Goal: Transaction & Acquisition: Purchase product/service

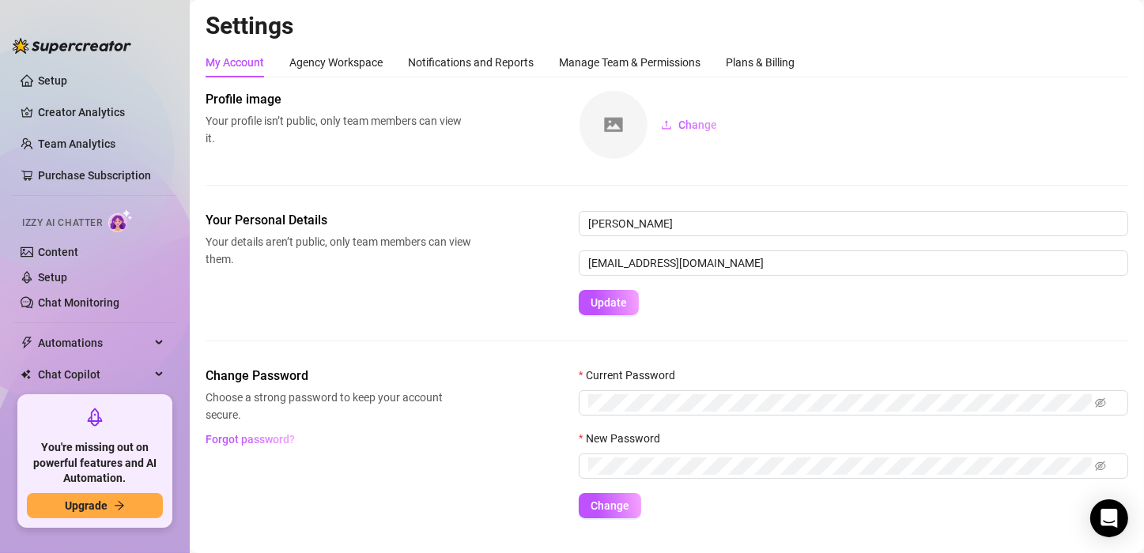
scroll to position [2, 0]
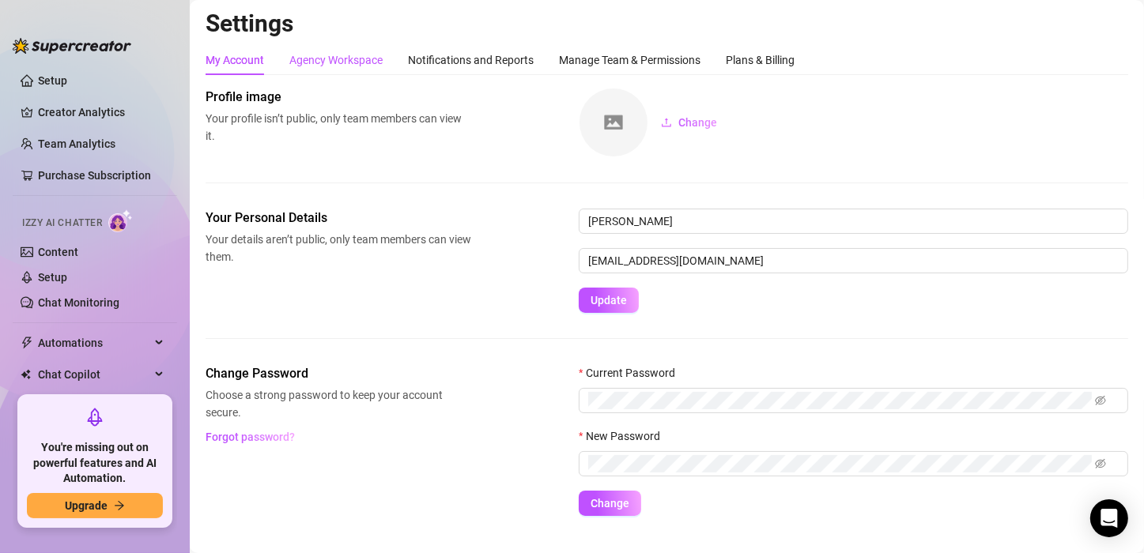
click at [345, 66] on div "Agency Workspace" at bounding box center [335, 59] width 93 height 17
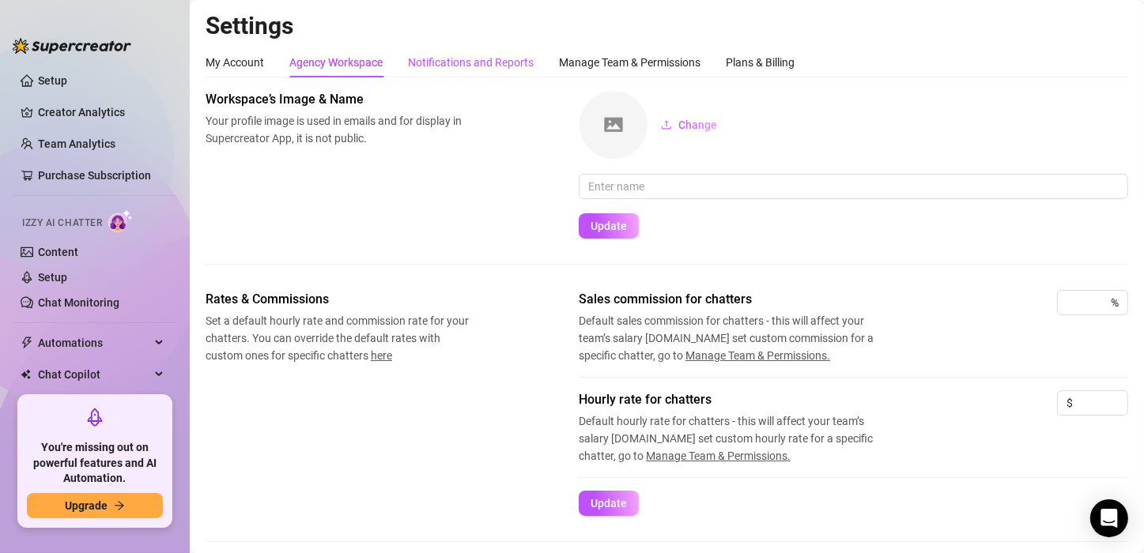
click at [469, 55] on div "Notifications and Reports" at bounding box center [471, 62] width 126 height 17
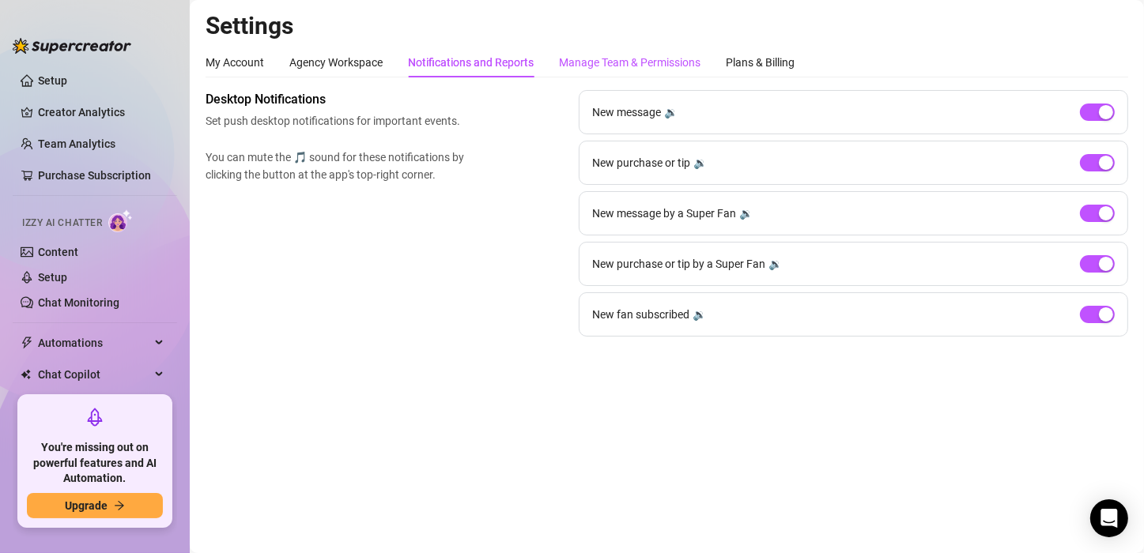
click at [631, 62] on div "Manage Team & Permissions" at bounding box center [629, 62] width 141 height 17
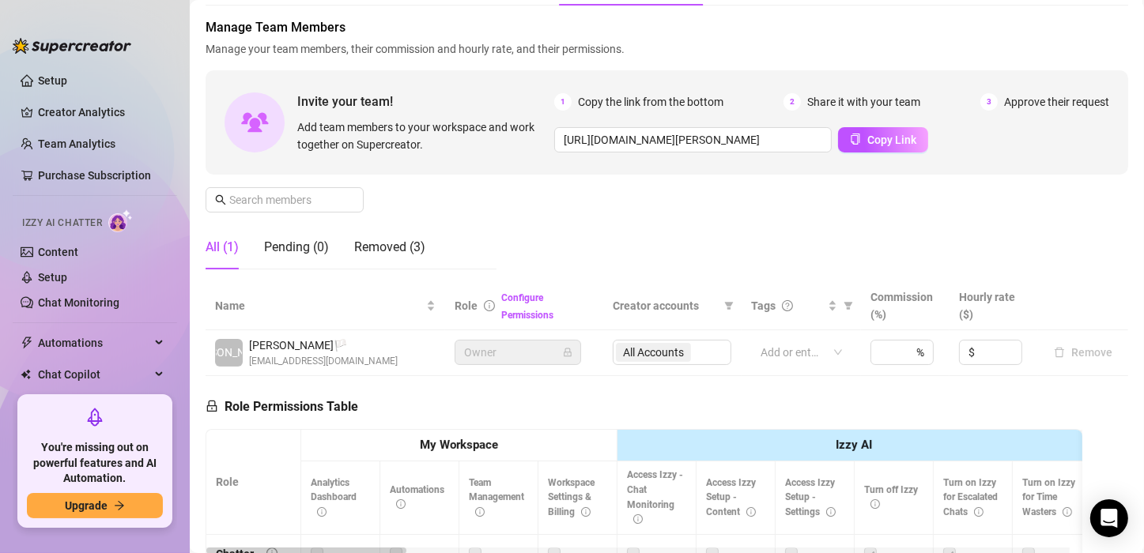
scroll to position [70, 0]
click at [388, 248] on div "Removed (3)" at bounding box center [389, 248] width 71 height 19
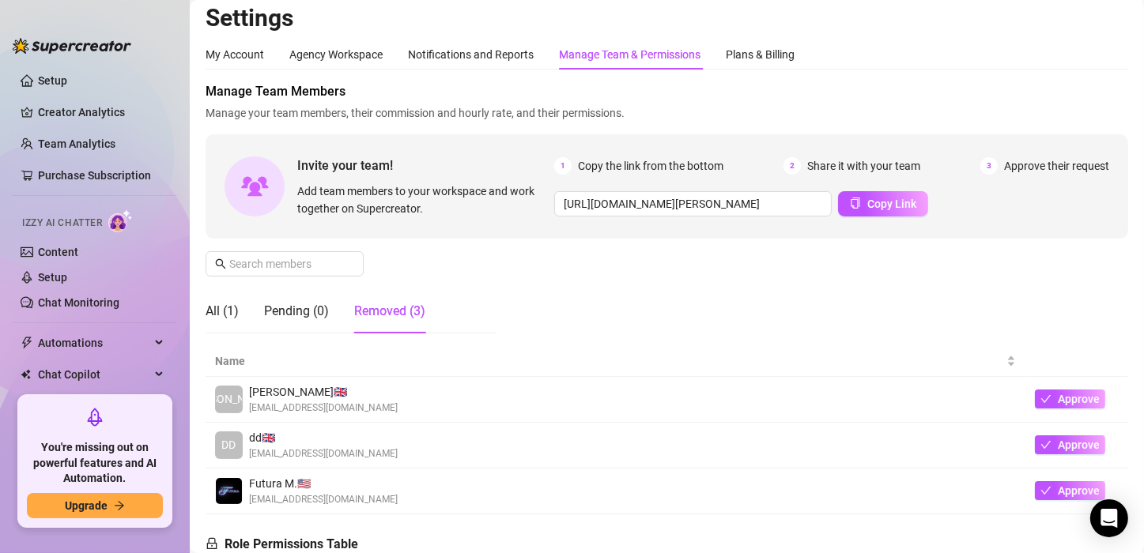
scroll to position [0, 0]
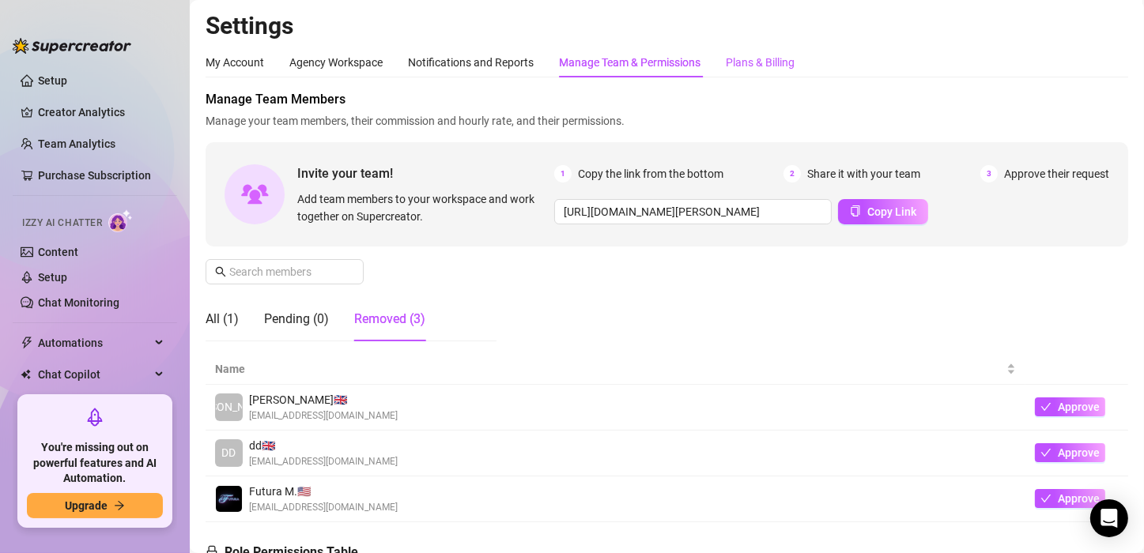
click at [764, 66] on div "Plans & Billing" at bounding box center [759, 62] width 69 height 17
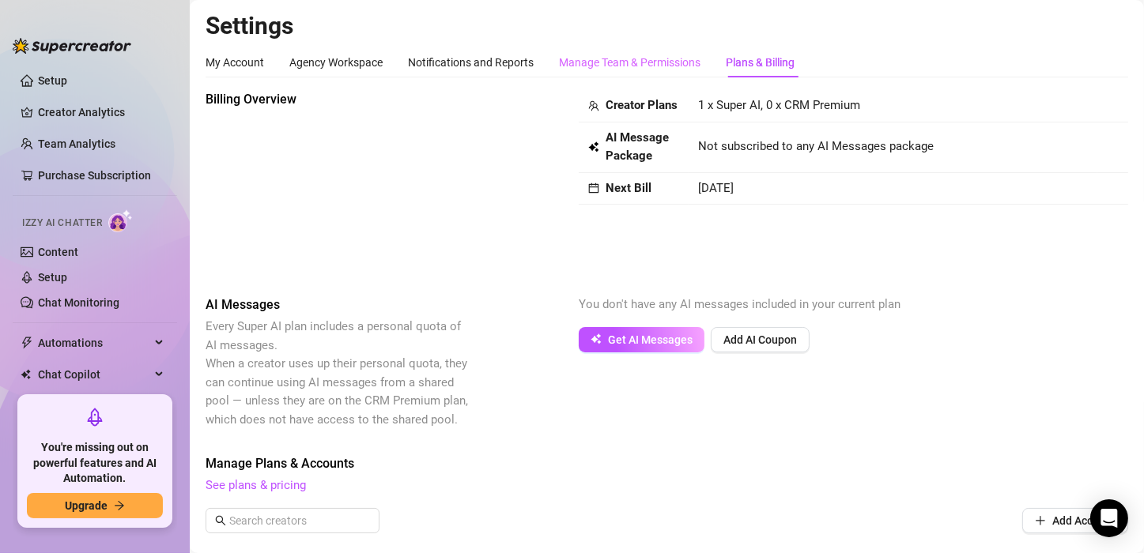
click at [630, 71] on div "Manage Team & Permissions" at bounding box center [629, 62] width 141 height 30
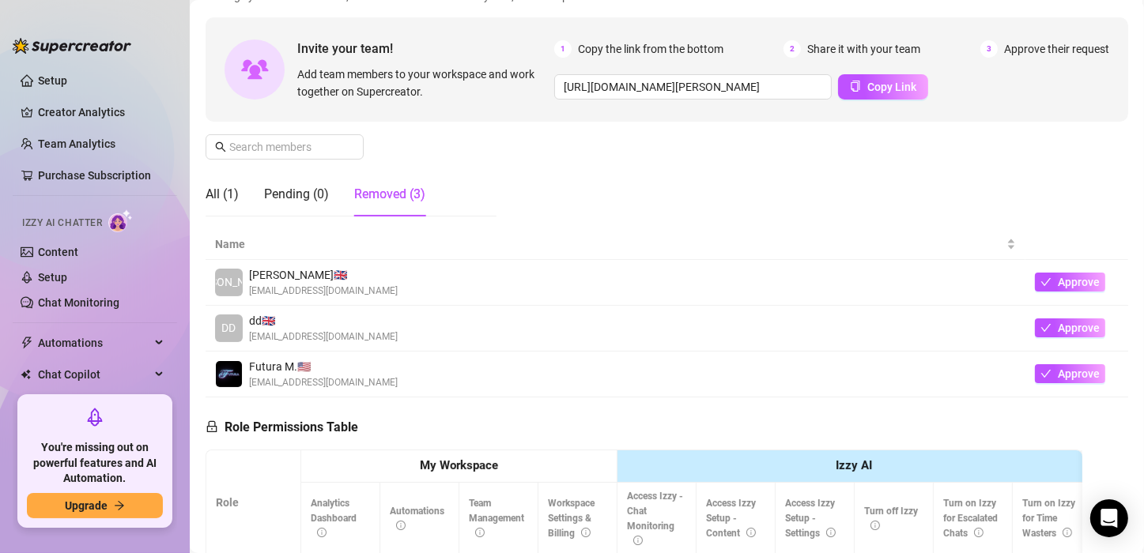
scroll to position [126, 0]
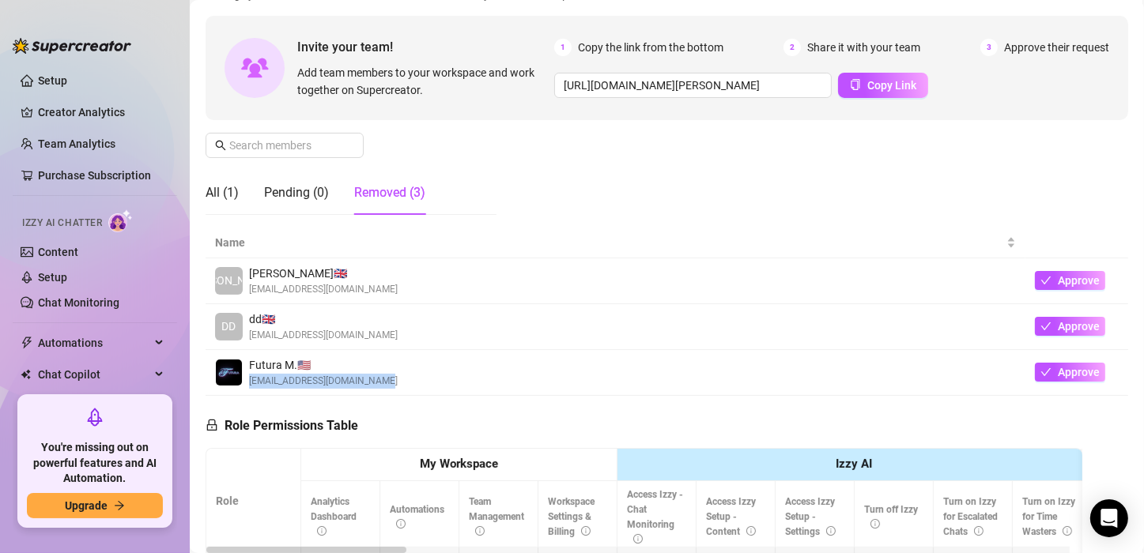
drag, startPoint x: 249, startPoint y: 381, endPoint x: 398, endPoint y: 394, distance: 149.9
click at [398, 394] on td "Futura M. 🇺🇸 [EMAIL_ADDRESS][DOMAIN_NAME]" at bounding box center [614, 373] width 819 height 46
copy span "[EMAIL_ADDRESS][DOMAIN_NAME]"
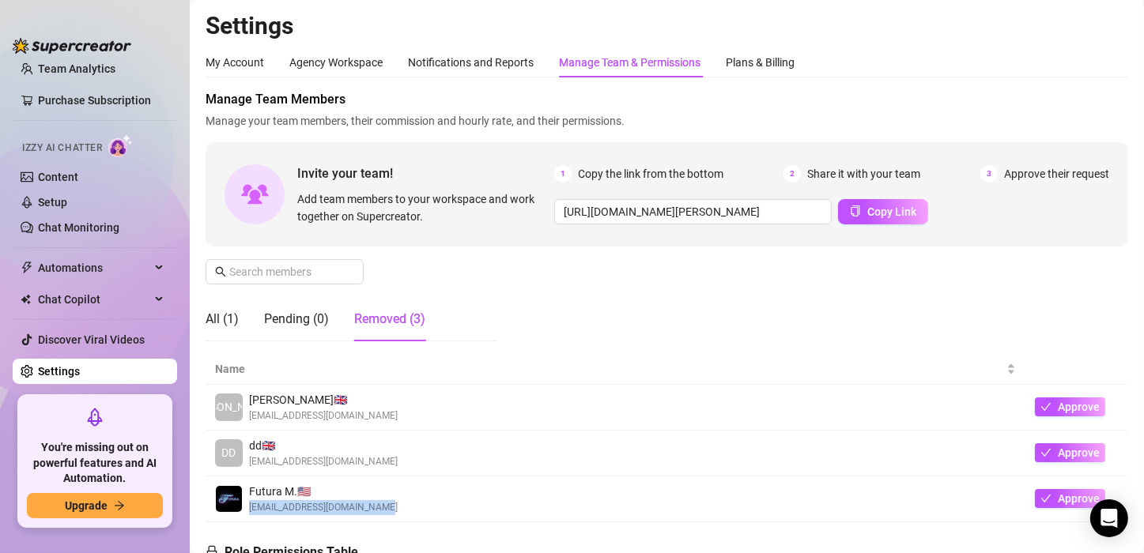
scroll to position [0, 0]
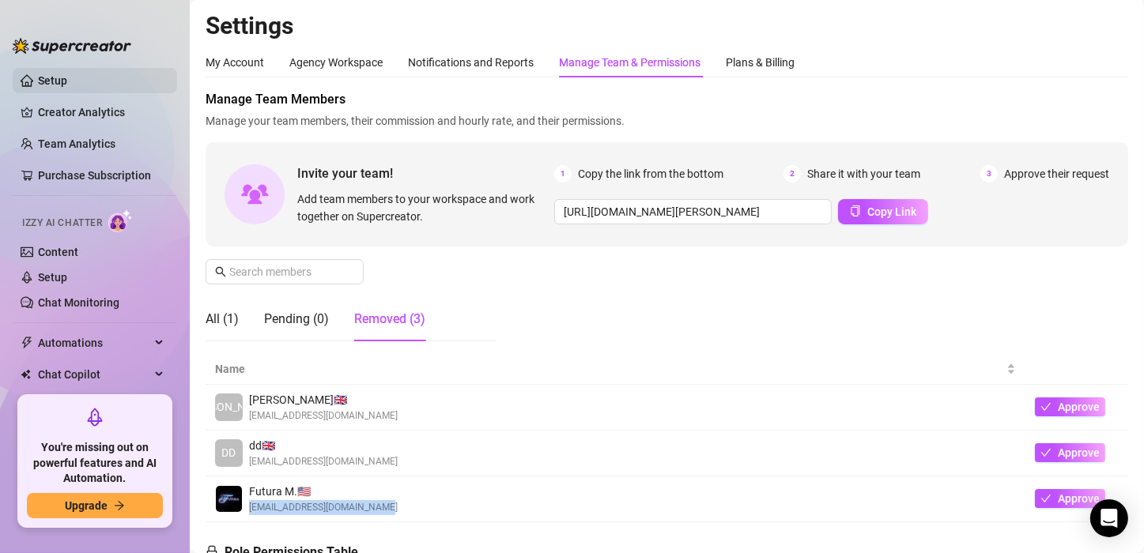
click at [65, 81] on link "Setup" at bounding box center [52, 80] width 29 height 13
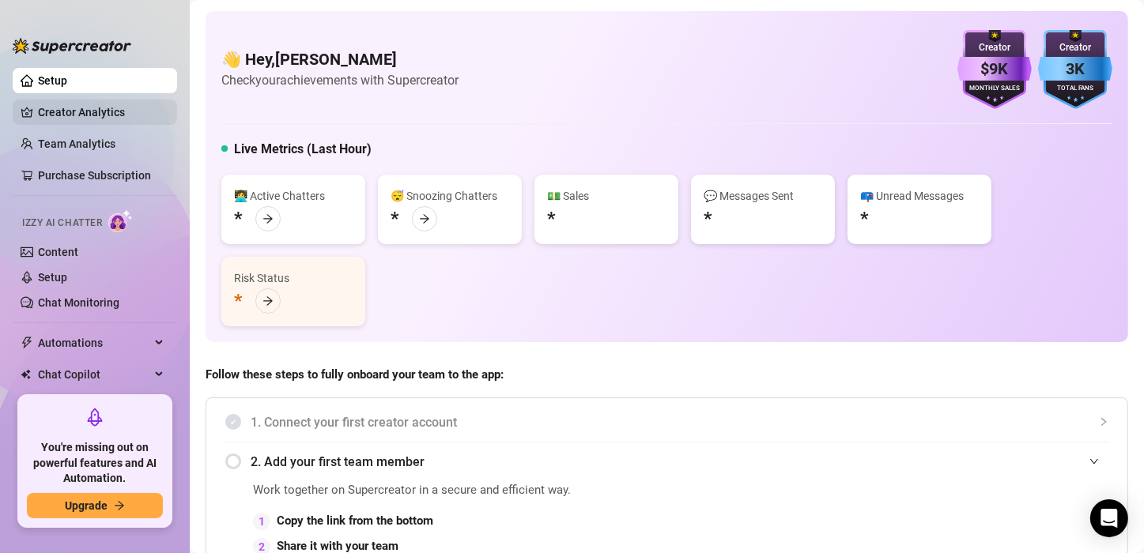
click at [104, 113] on link "Creator Analytics" at bounding box center [101, 112] width 126 height 25
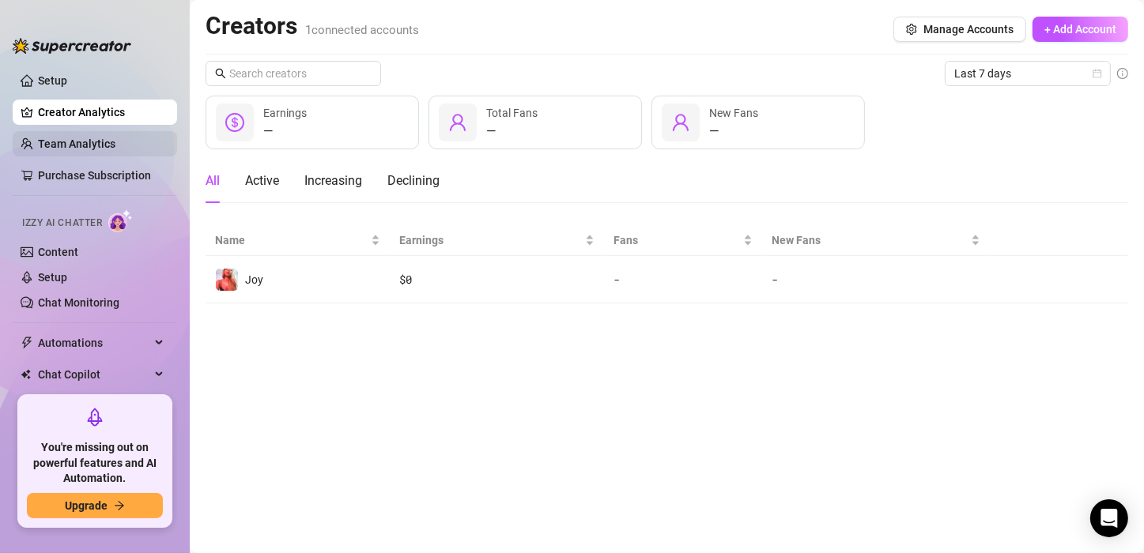
click at [100, 141] on link "Team Analytics" at bounding box center [76, 144] width 77 height 13
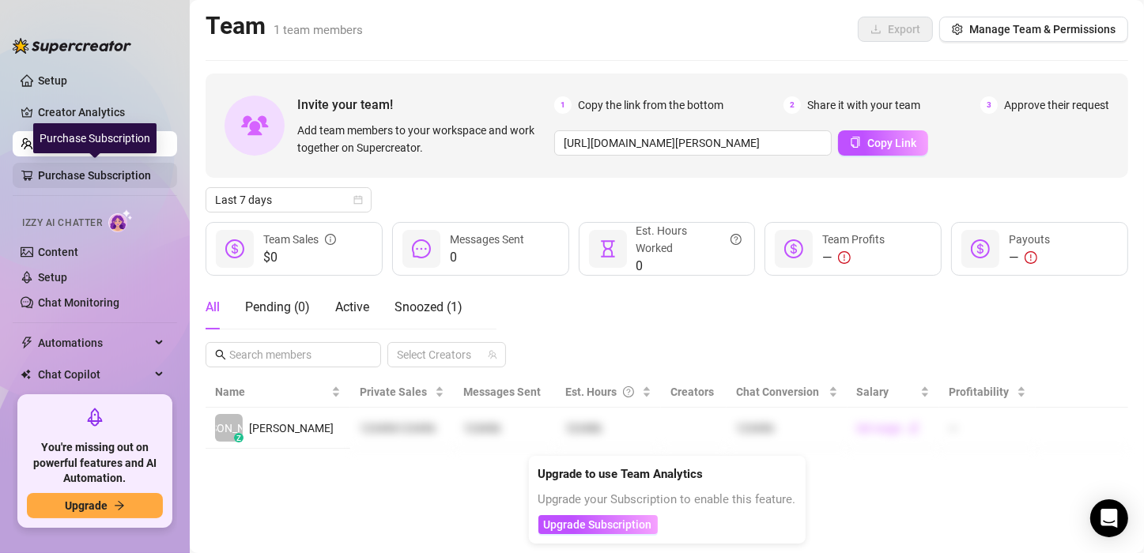
click at [88, 169] on link "Purchase Subscription" at bounding box center [101, 175] width 126 height 25
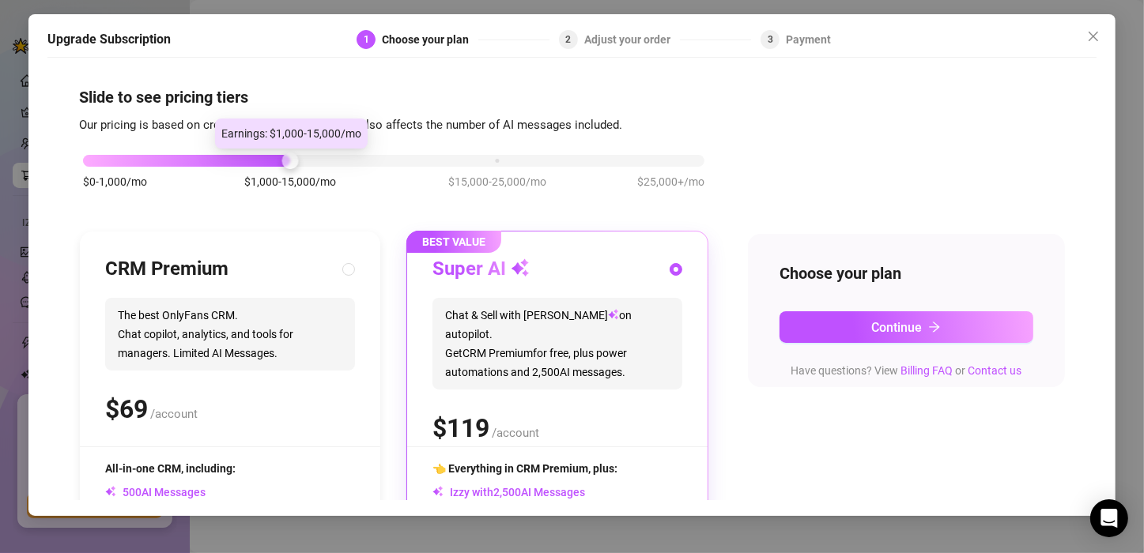
click at [211, 162] on div at bounding box center [186, 161] width 207 height 12
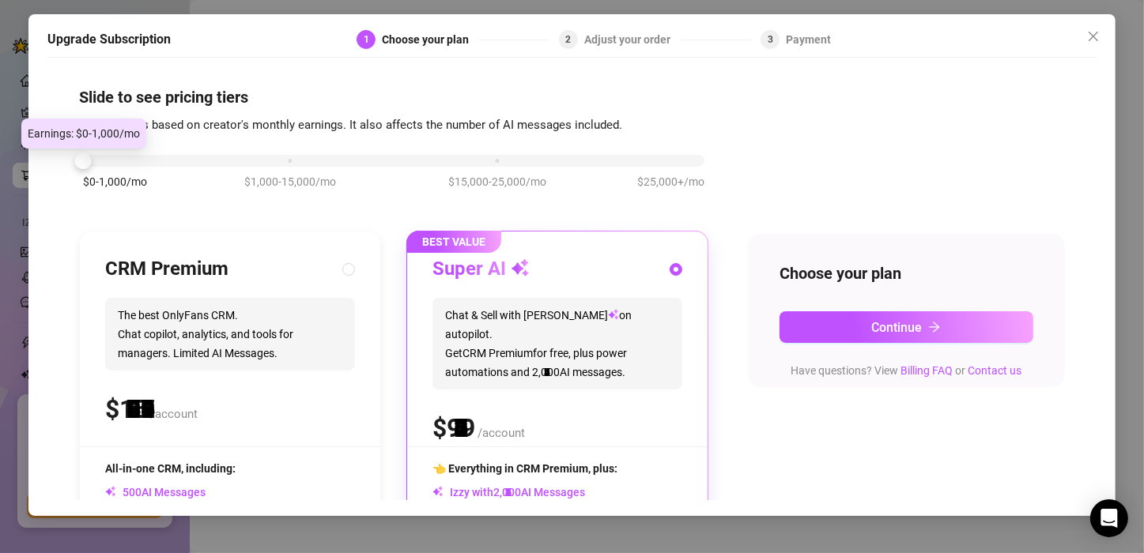
drag, startPoint x: 287, startPoint y: 163, endPoint x: 170, endPoint y: 172, distance: 117.3
click at [170, 172] on div "$0-1,000/mo $1,000-15,000/mo $15,000-25,000/mo $25,000+/mo" at bounding box center [393, 179] width 629 height 89
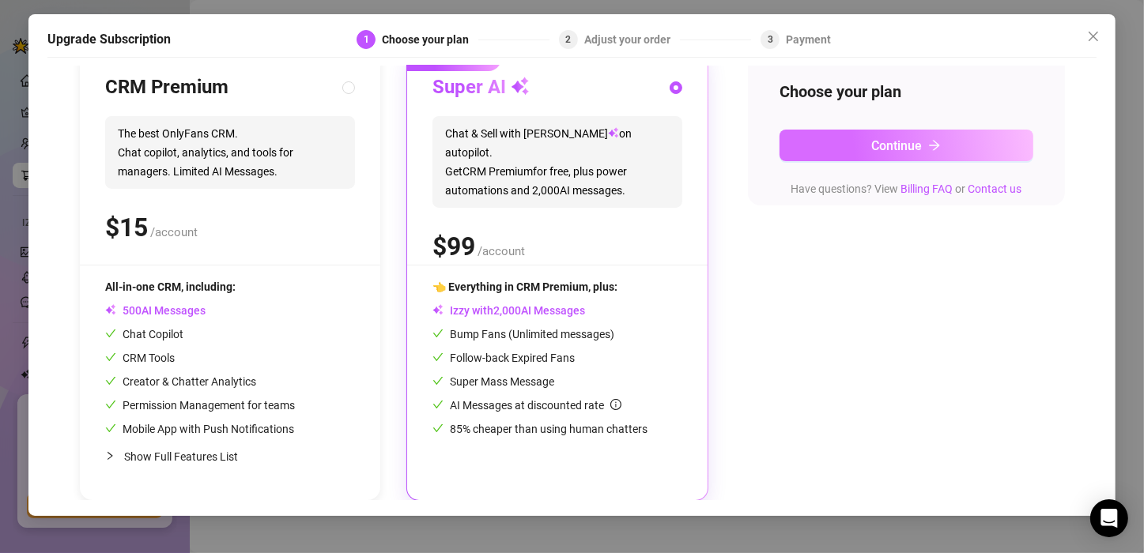
click at [871, 149] on span "Continue" at bounding box center [896, 145] width 51 height 15
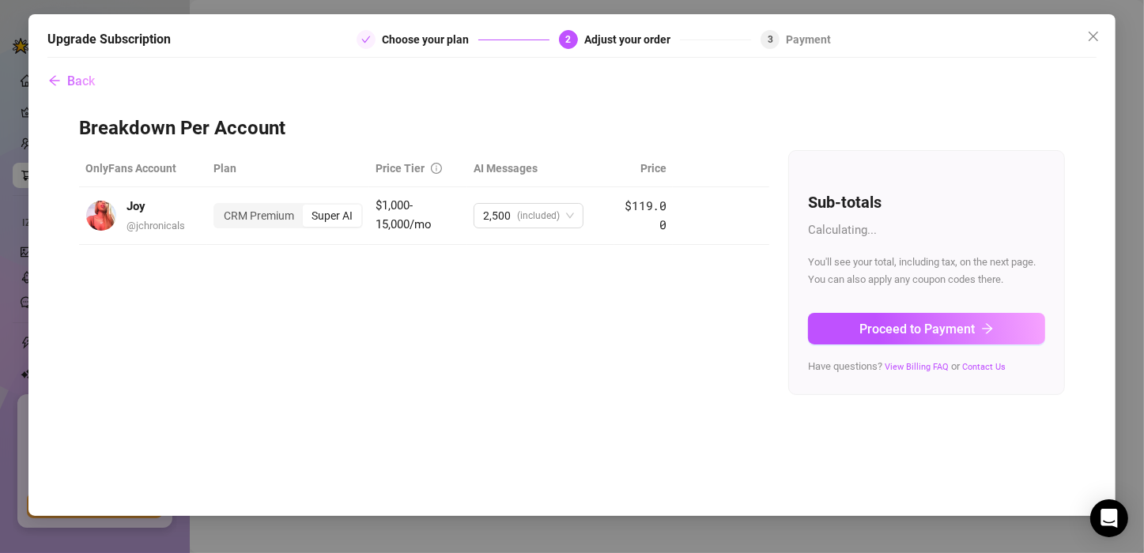
scroll to position [0, 0]
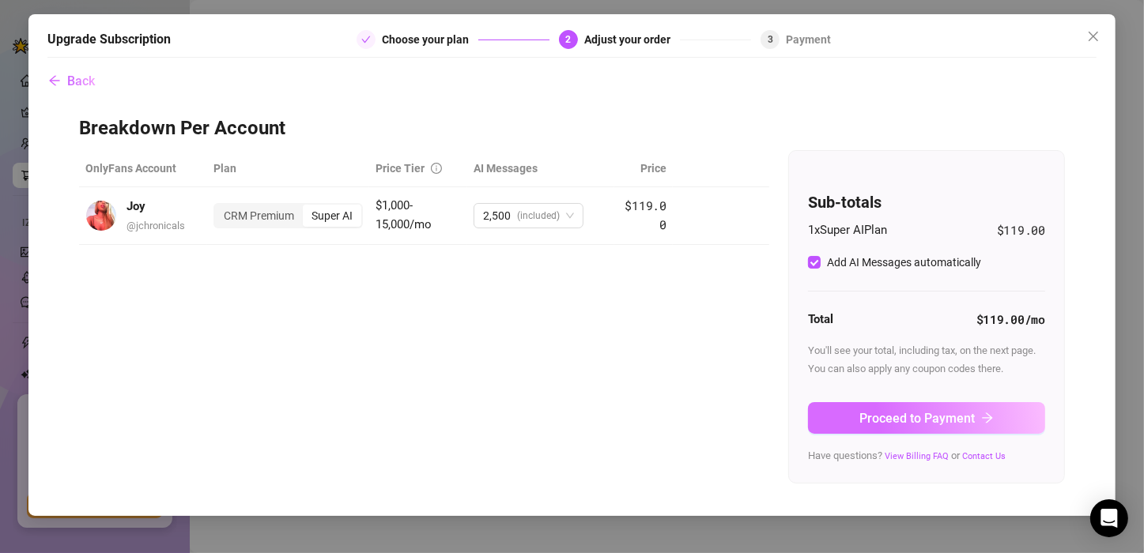
click at [952, 413] on span "Proceed to Payment" at bounding box center [916, 418] width 115 height 15
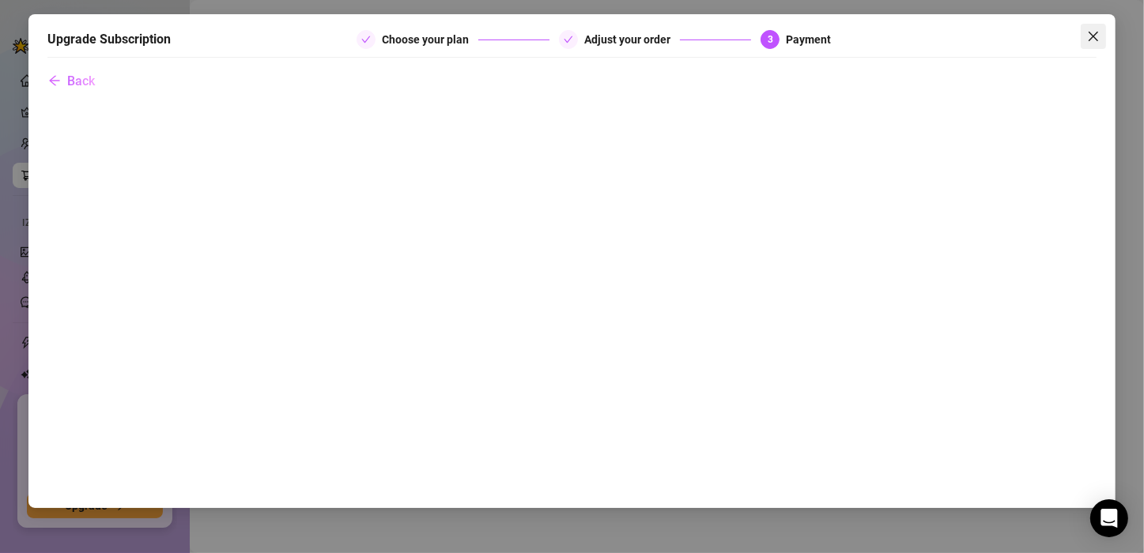
click at [1102, 42] on span "Close" at bounding box center [1092, 36] width 25 height 13
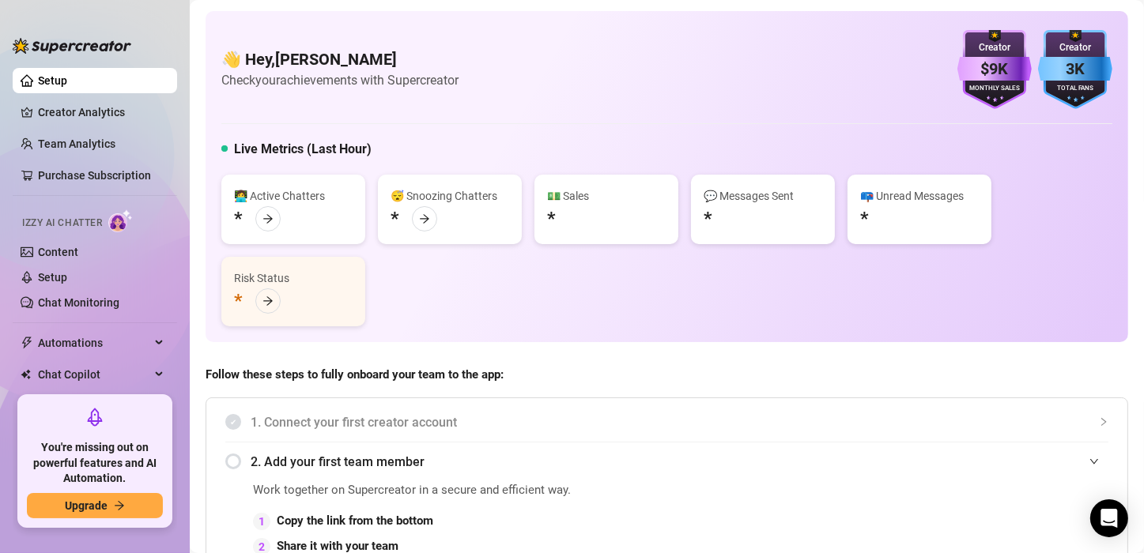
scroll to position [75, 0]
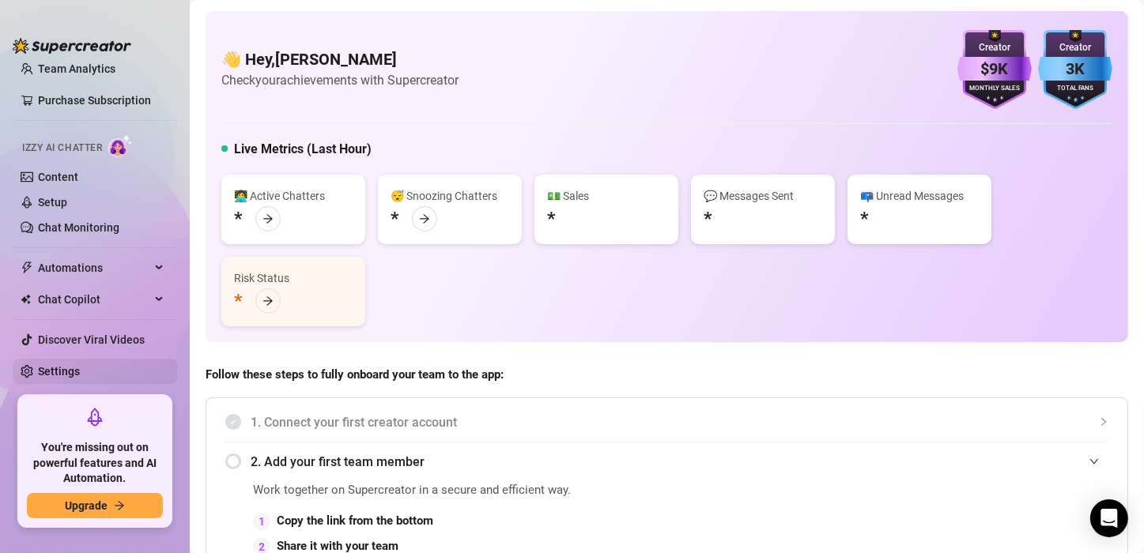
click at [77, 373] on link "Settings" at bounding box center [59, 371] width 42 height 13
